Goal: Information Seeking & Learning: Learn about a topic

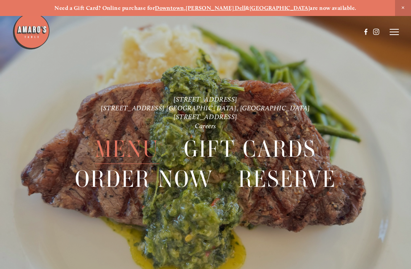
click at [131, 148] on span "Menu" at bounding box center [127, 149] width 64 height 30
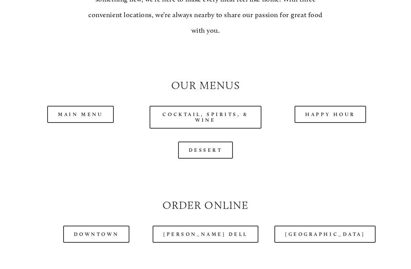
scroll to position [611, 0]
click at [201, 149] on link "Dessert" at bounding box center [205, 150] width 55 height 17
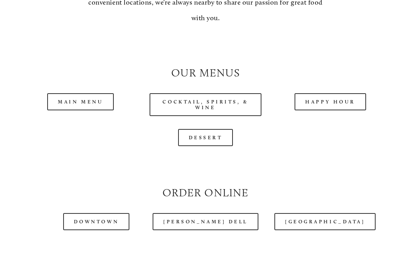
click at [74, 95] on link "Main Menu" at bounding box center [80, 101] width 67 height 17
click at [324, 99] on link "Happy Hour" at bounding box center [331, 101] width 72 height 17
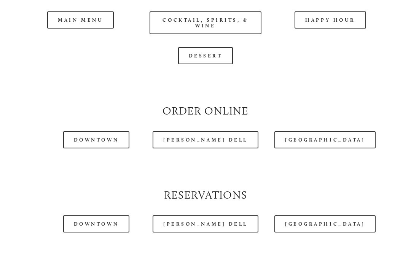
scroll to position [713, 0]
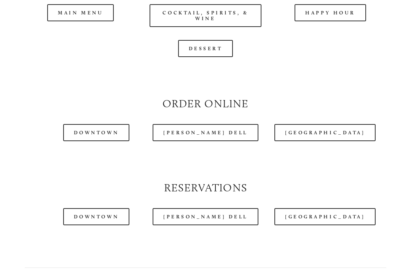
click at [313, 214] on link "[GEOGRAPHIC_DATA]" at bounding box center [325, 216] width 101 height 17
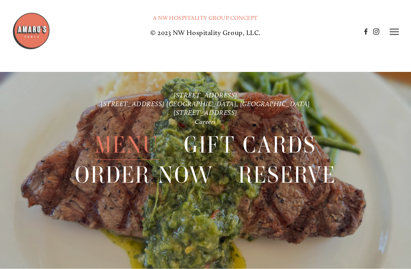
scroll to position [1417, 0]
